Goal: Entertainment & Leisure: Consume media (video, audio)

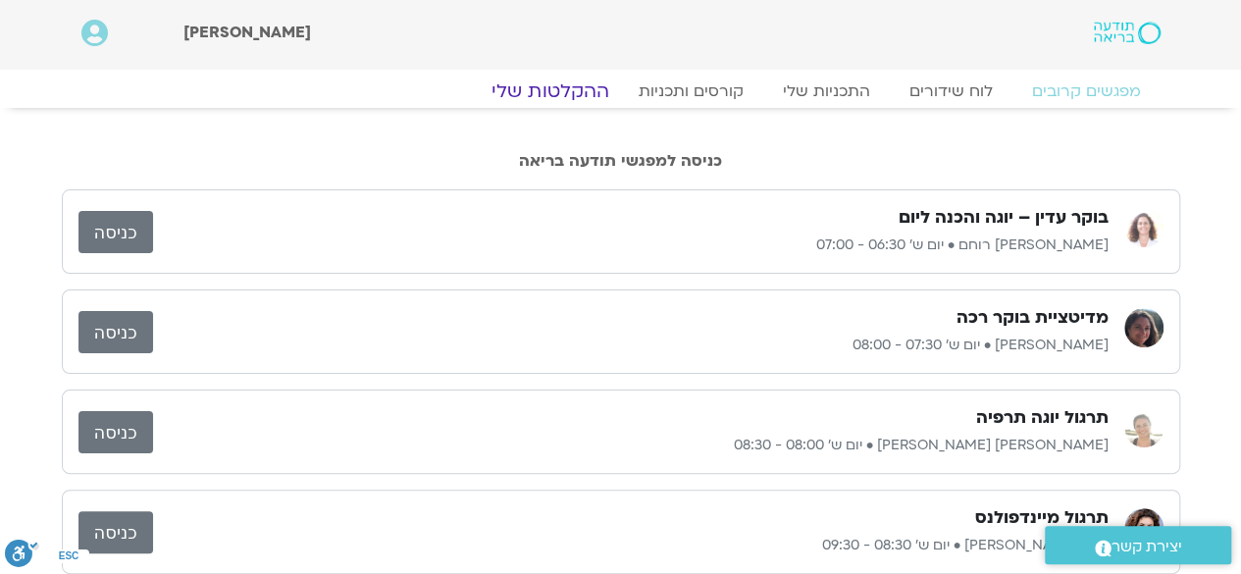
click at [578, 93] on link "ההקלטות שלי" at bounding box center [550, 91] width 165 height 24
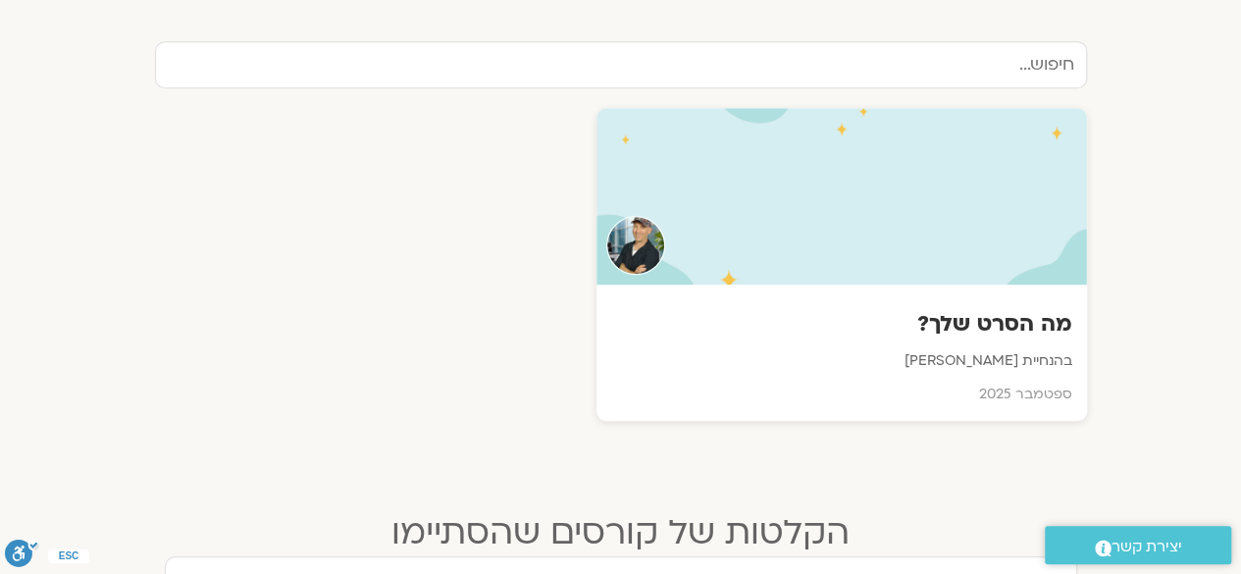
scroll to position [682, 0]
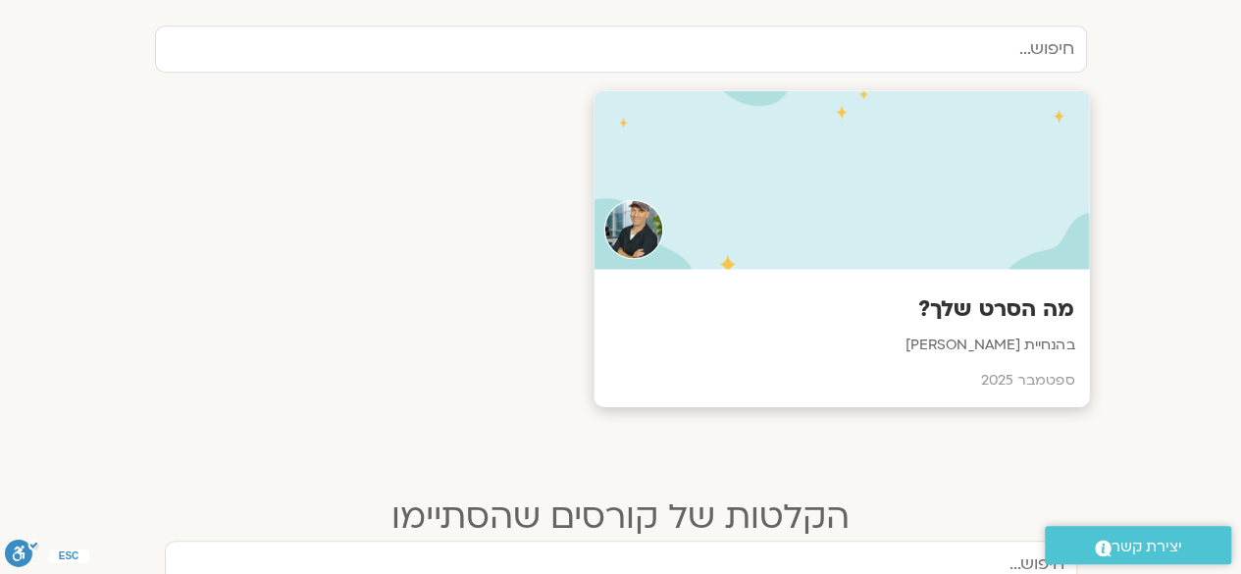
click at [824, 379] on p "ספטמבר 2025" at bounding box center [841, 380] width 466 height 25
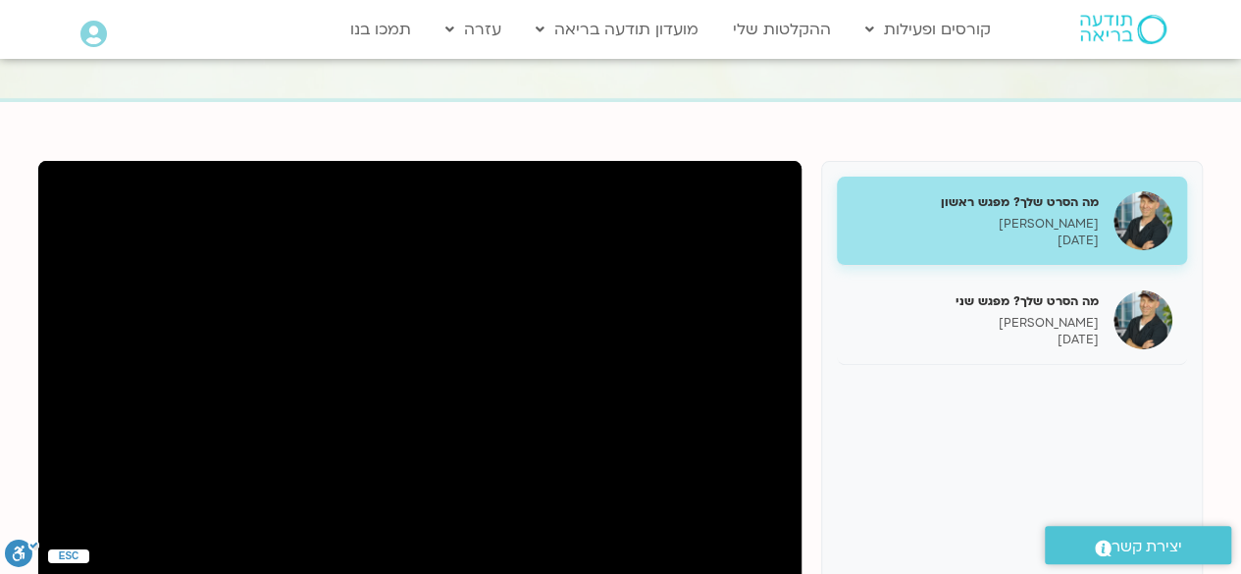
scroll to position [161, 0]
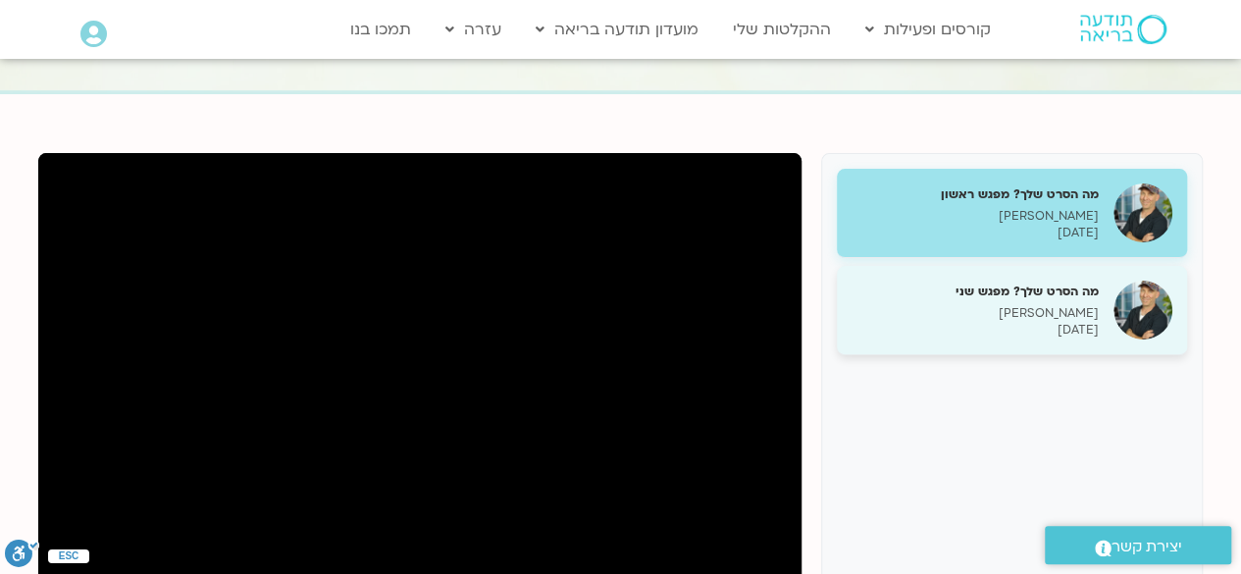
click at [1024, 314] on p "ג'יוואן ארי בוסתן" at bounding box center [974, 313] width 247 height 17
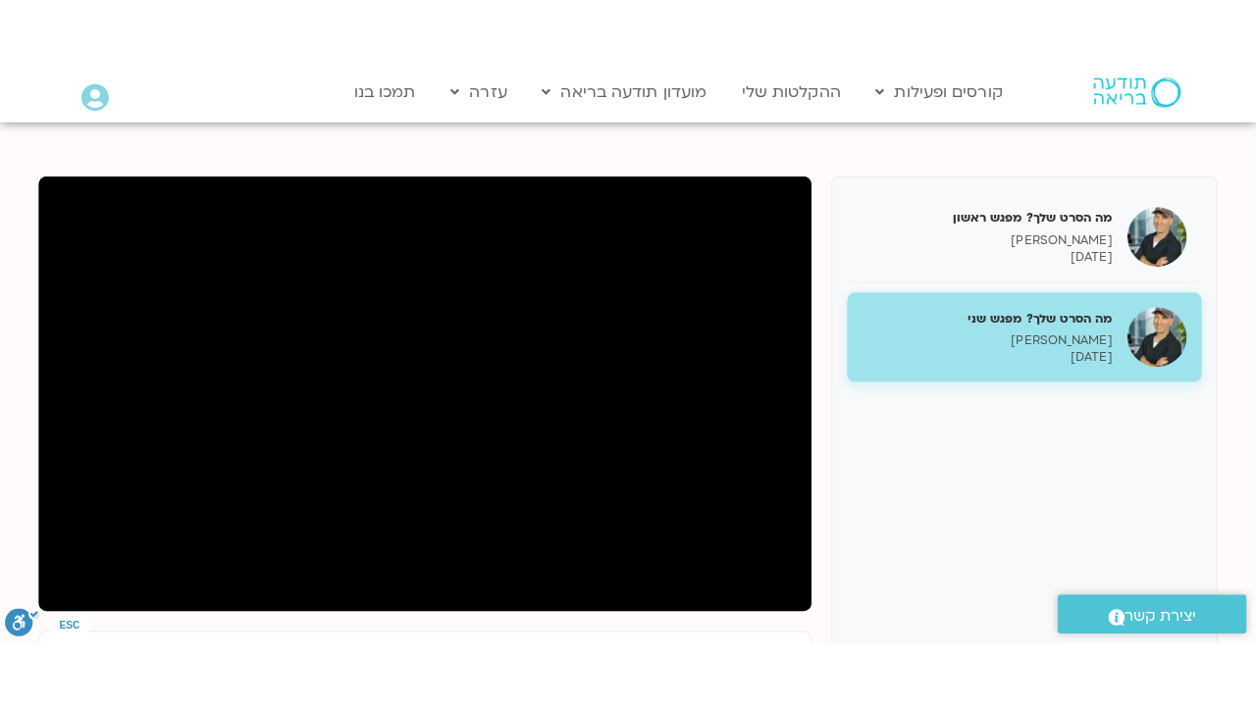
scroll to position [201, 0]
